Goal: Check status: Check status

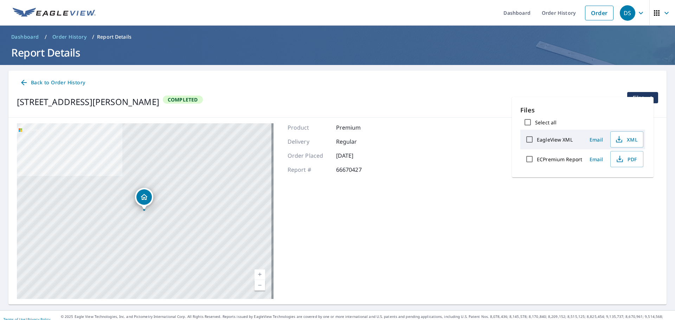
scroll to position [8, 0]
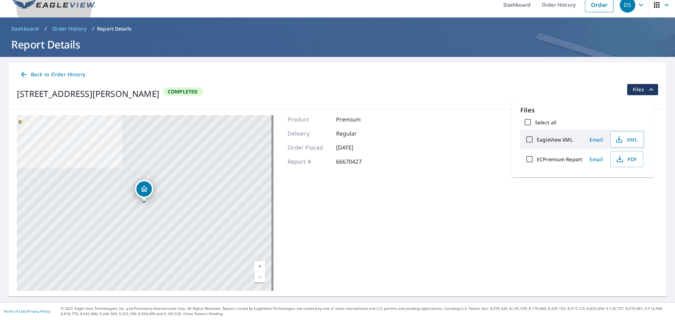
click at [65, 5] on img at bounding box center [54, 5] width 83 height 11
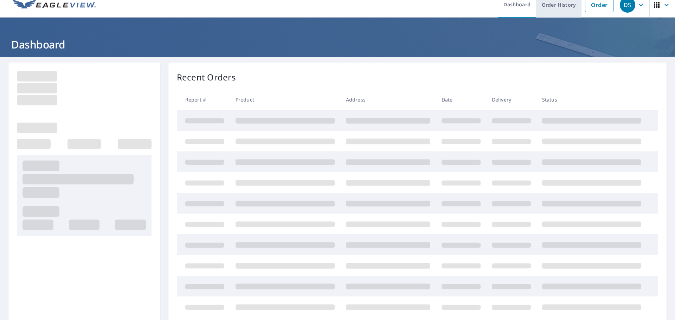
click at [554, 3] on link "Order History" at bounding box center [558, 5] width 45 height 26
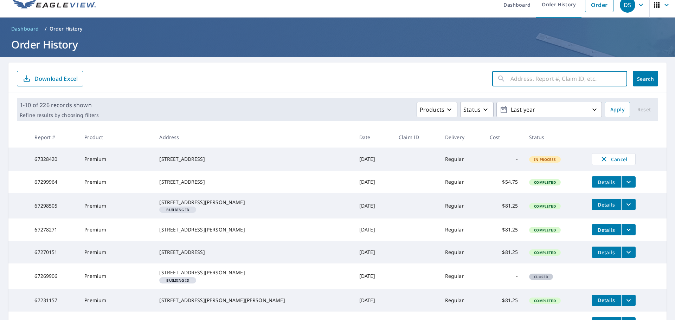
click at [520, 81] on input "text" at bounding box center [568, 79] width 117 height 20
click at [521, 82] on input "211 E. Cross" at bounding box center [561, 79] width 103 height 20
click at [548, 76] on input "211 E Cross" at bounding box center [561, 79] width 103 height 20
type input "[STREET_ADDRESS]"
click button "Search" at bounding box center [644, 78] width 25 height 15
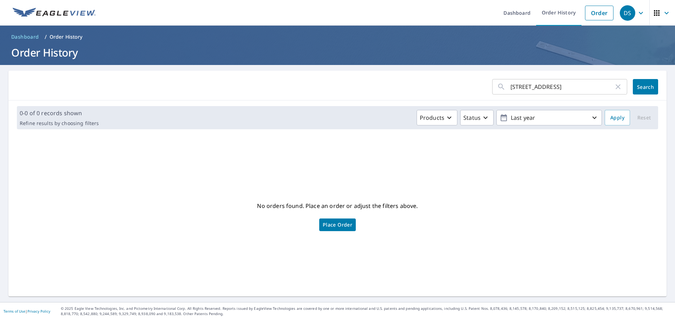
click at [616, 92] on div "[STREET_ADDRESS] ​" at bounding box center [559, 86] width 135 height 15
click at [613, 87] on icon "button" at bounding box center [617, 87] width 8 height 8
click at [577, 93] on input "text" at bounding box center [568, 87] width 117 height 20
type input "211 E Cross"
click button "Search" at bounding box center [644, 86] width 25 height 15
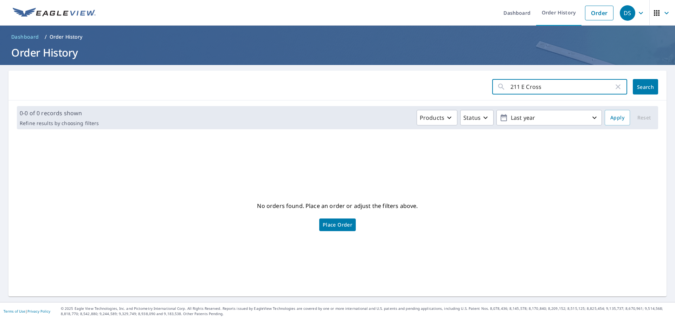
drag, startPoint x: 571, startPoint y: 87, endPoint x: 521, endPoint y: 89, distance: 49.6
click at [521, 89] on input "211 E Cross" at bounding box center [561, 87] width 103 height 20
type input "[STREET_ADDRESS]"
click button "Search" at bounding box center [644, 86] width 25 height 15
click at [555, 82] on input "[STREET_ADDRESS]" at bounding box center [561, 87] width 103 height 20
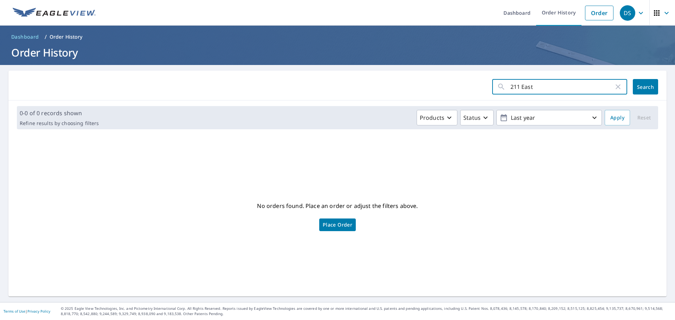
type input "211 East"
click button "Search" at bounding box center [644, 86] width 25 height 15
click at [615, 86] on icon "button" at bounding box center [617, 87] width 8 height 8
click at [517, 204] on div "No orders found. Place an order or adjust the filters above. Place Order" at bounding box center [337, 216] width 646 height 150
